Goal: Navigation & Orientation: Understand site structure

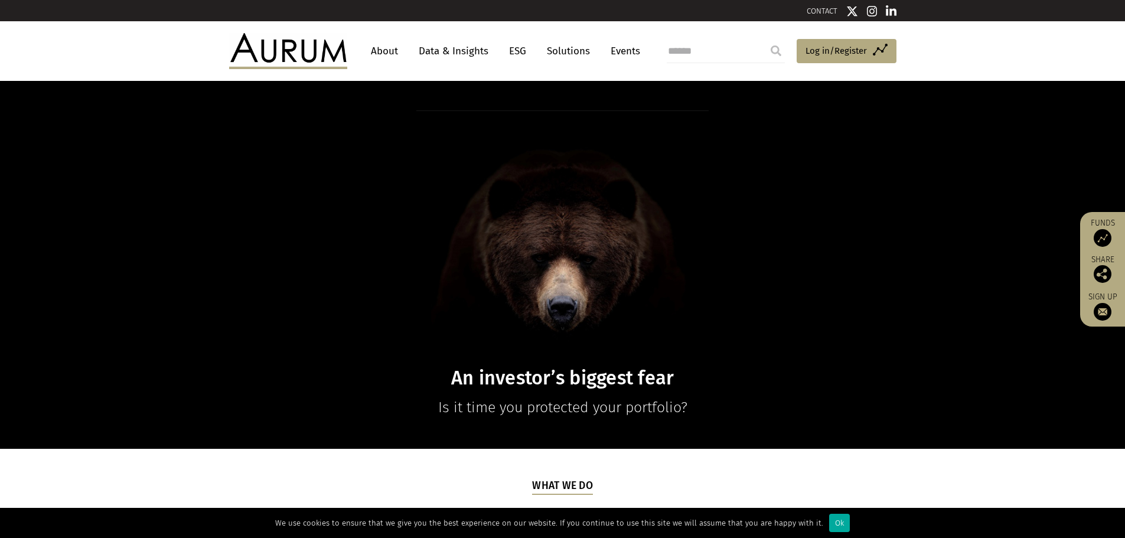
click at [388, 54] on link "About" at bounding box center [384, 51] width 39 height 22
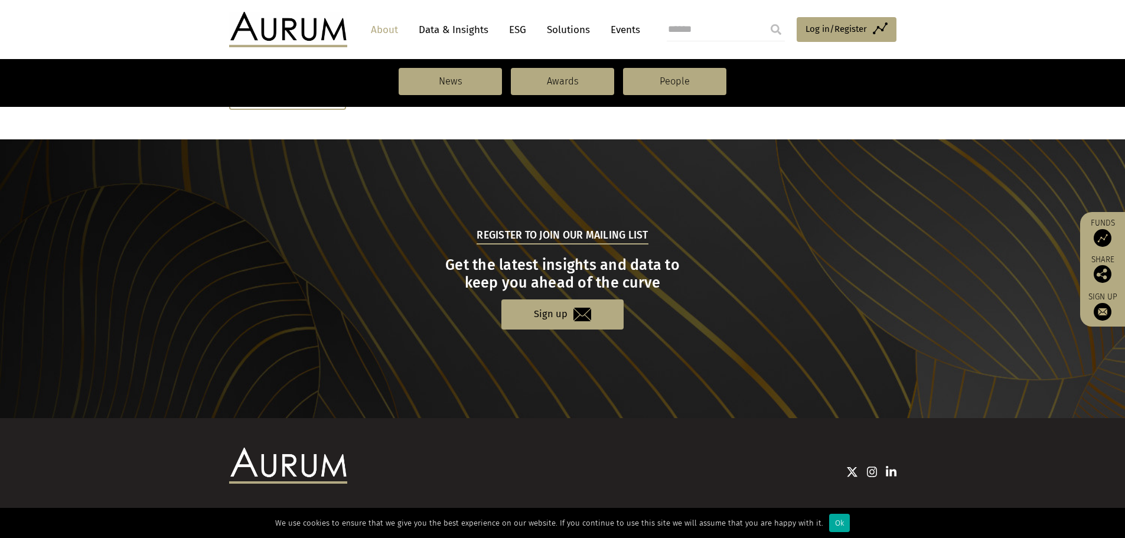
scroll to position [1173, 0]
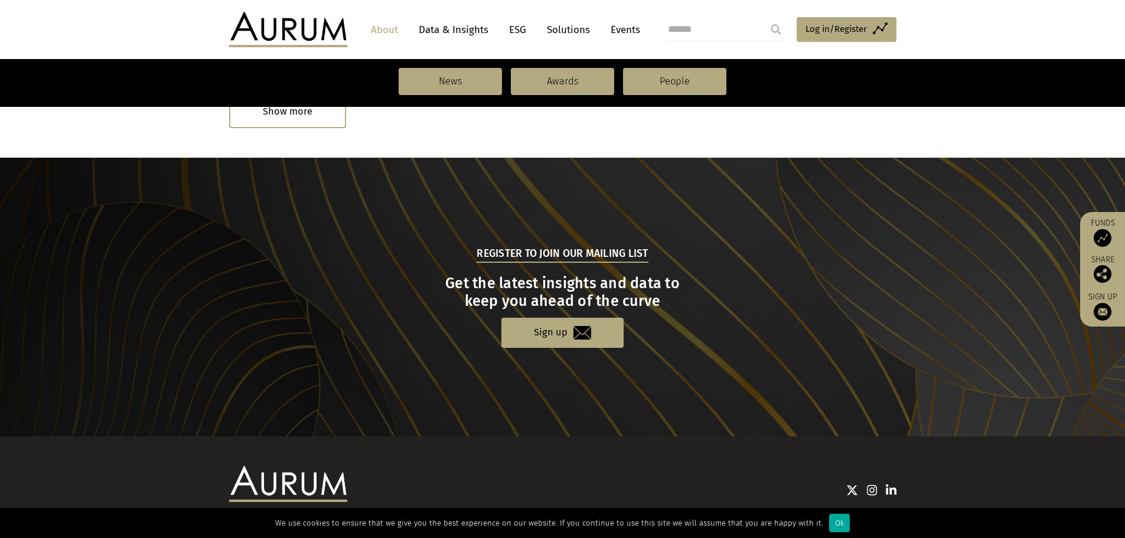
click at [465, 27] on link "Data & Insights" at bounding box center [454, 30] width 82 height 22
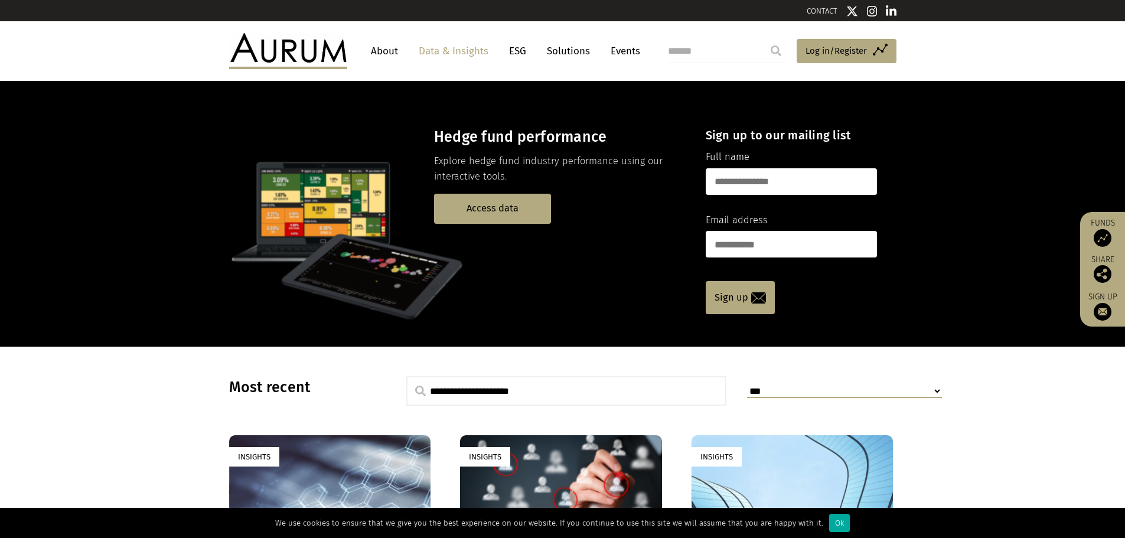
click at [516, 57] on link "ESG" at bounding box center [517, 51] width 29 height 22
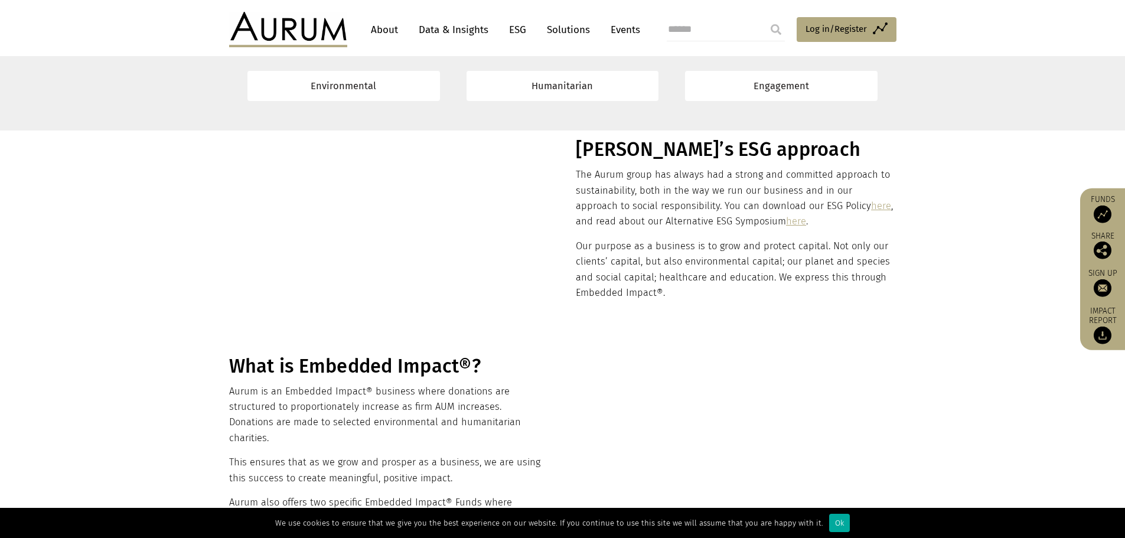
scroll to position [177, 0]
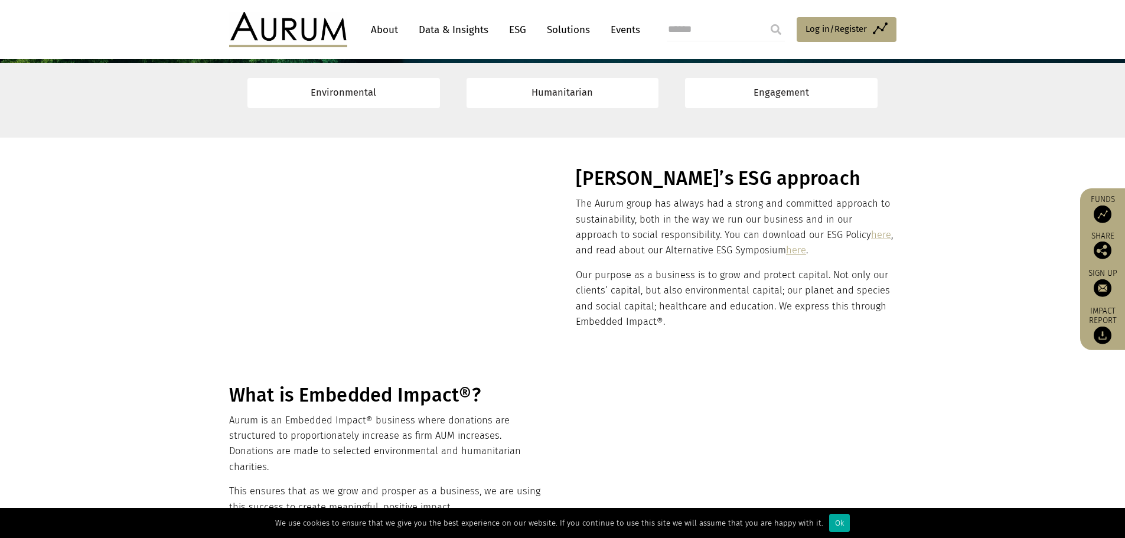
click at [384, 32] on link "About" at bounding box center [384, 30] width 39 height 22
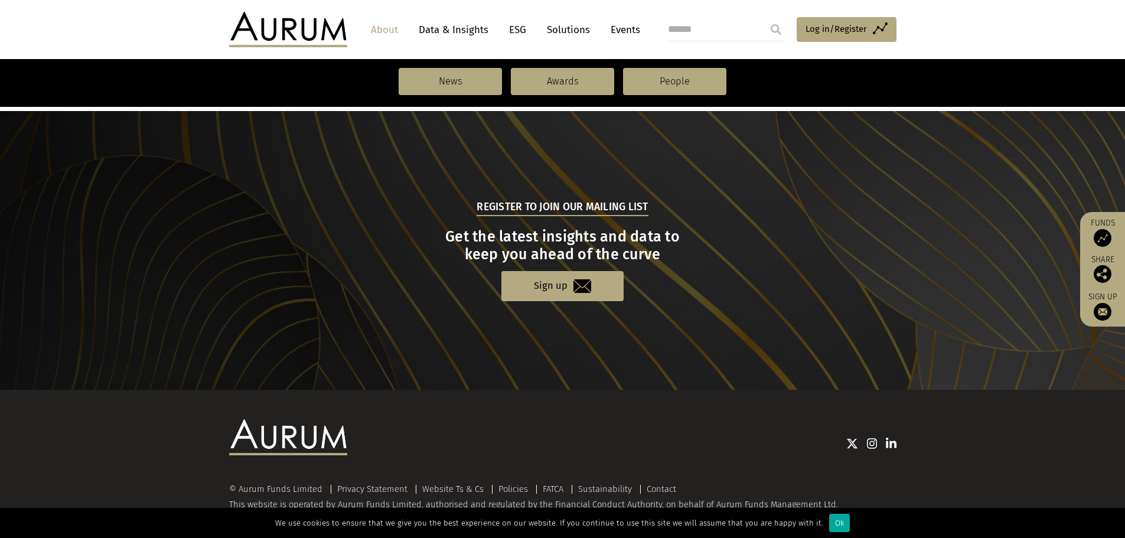
scroll to position [1232, 0]
